Goal: Information Seeking & Learning: Compare options

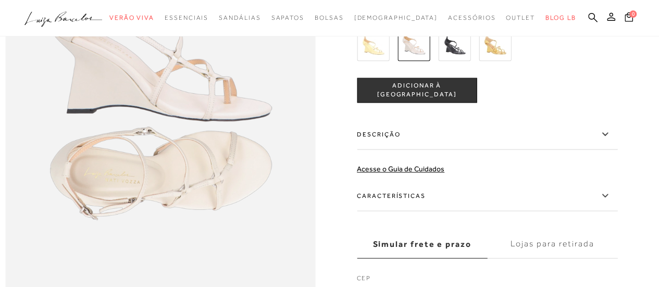
scroll to position [617, 0]
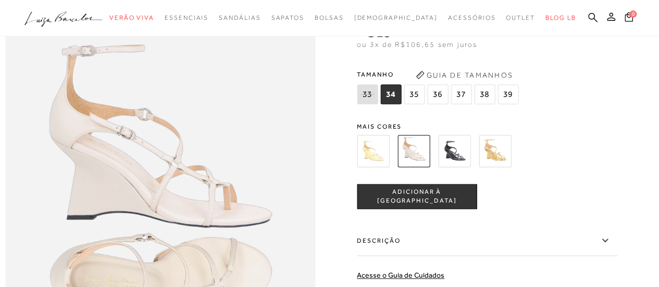
drag, startPoint x: 662, startPoint y: 87, endPoint x: 663, endPoint y: 143, distance: 56.2
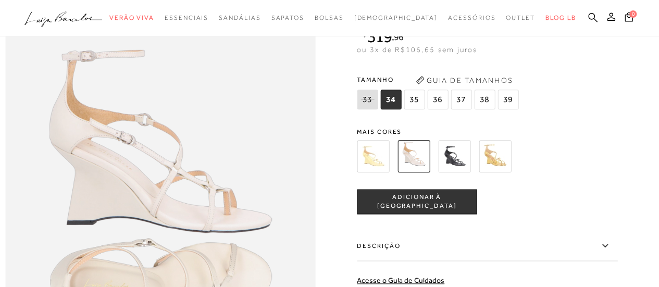
click at [454, 172] on img at bounding box center [454, 156] width 32 height 32
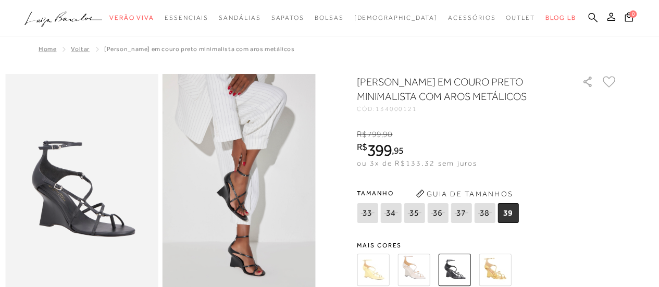
click at [386, 278] on img at bounding box center [373, 270] width 32 height 32
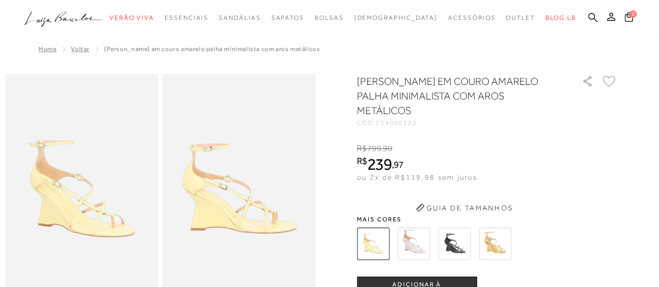
click at [496, 269] on div "[PERSON_NAME] EM COURO AMARELO PALHA MINIMALISTA COM AROS METÁLICOS CÓD: 134000…" at bounding box center [487, 292] width 260 height 436
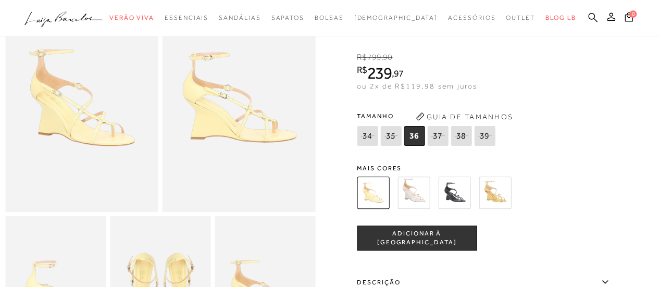
scroll to position [92, 0]
click at [503, 184] on img at bounding box center [495, 192] width 32 height 32
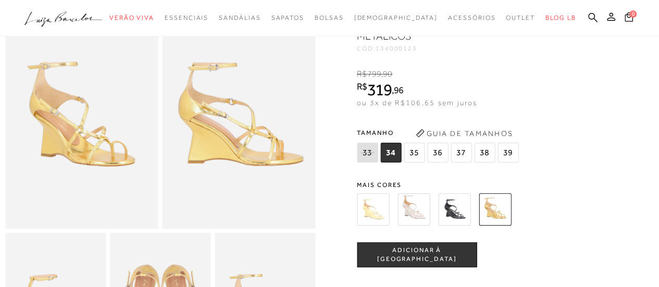
scroll to position [75, 0]
click at [412, 211] on img at bounding box center [413, 209] width 32 height 32
